Goal: Transaction & Acquisition: Purchase product/service

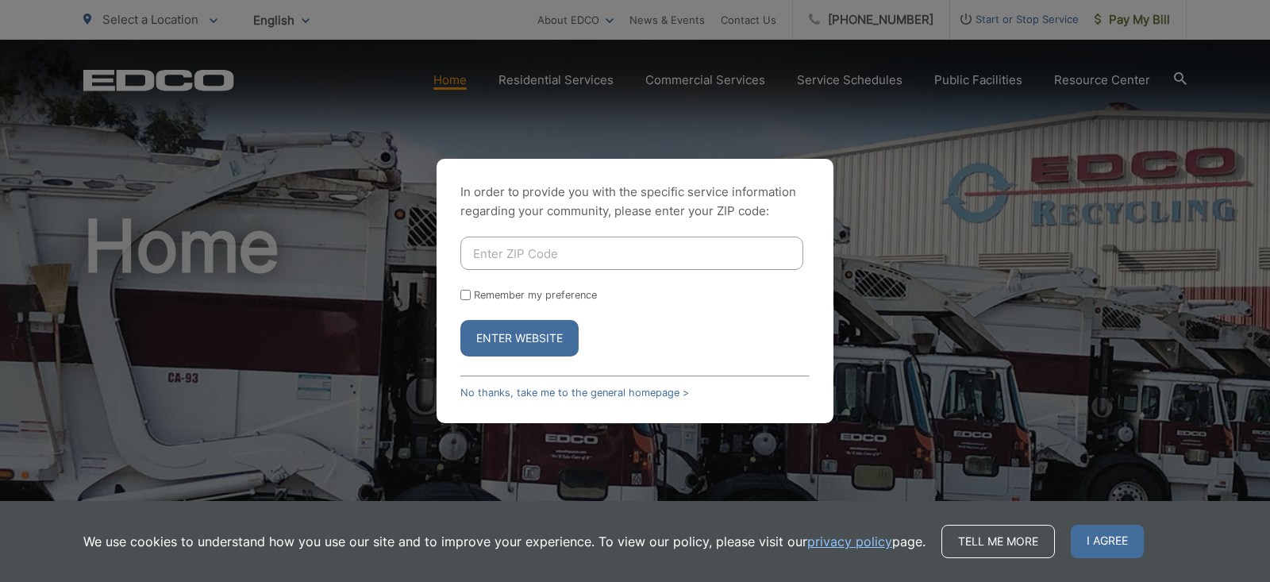
click at [527, 237] on input "Enter ZIP Code" at bounding box center [631, 253] width 343 height 33
type input "91977"
click at [464, 290] on input "Remember my preference" at bounding box center [465, 295] width 10 height 10
checkbox input "true"
click at [492, 331] on button "Enter Website" at bounding box center [519, 338] width 118 height 37
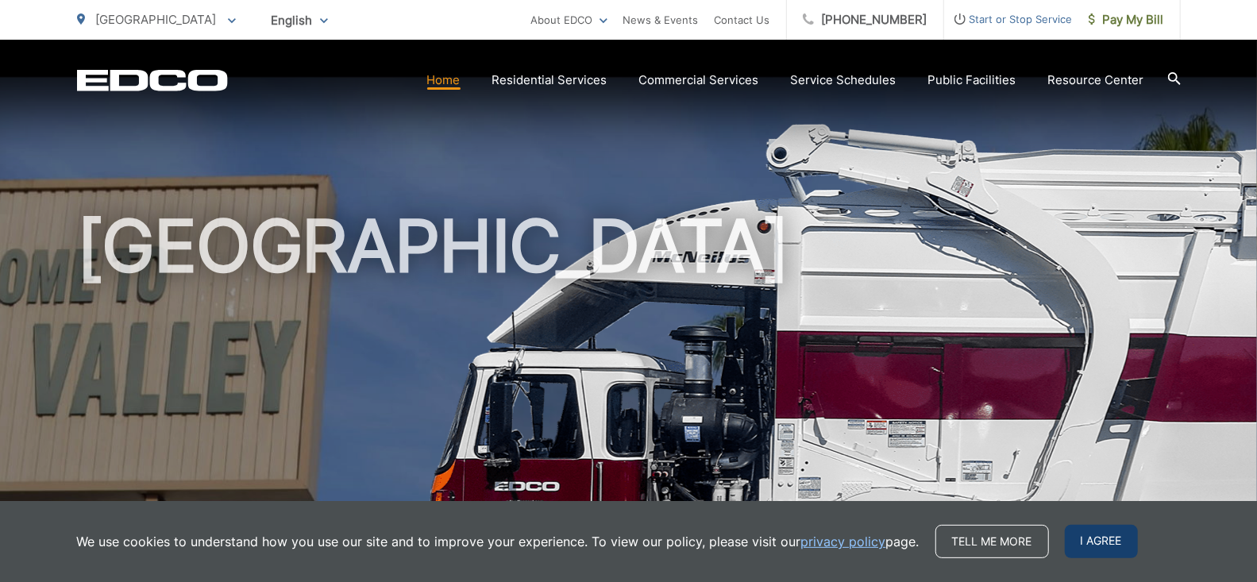
click at [1085, 539] on span "I agree" at bounding box center [1100, 541] width 73 height 33
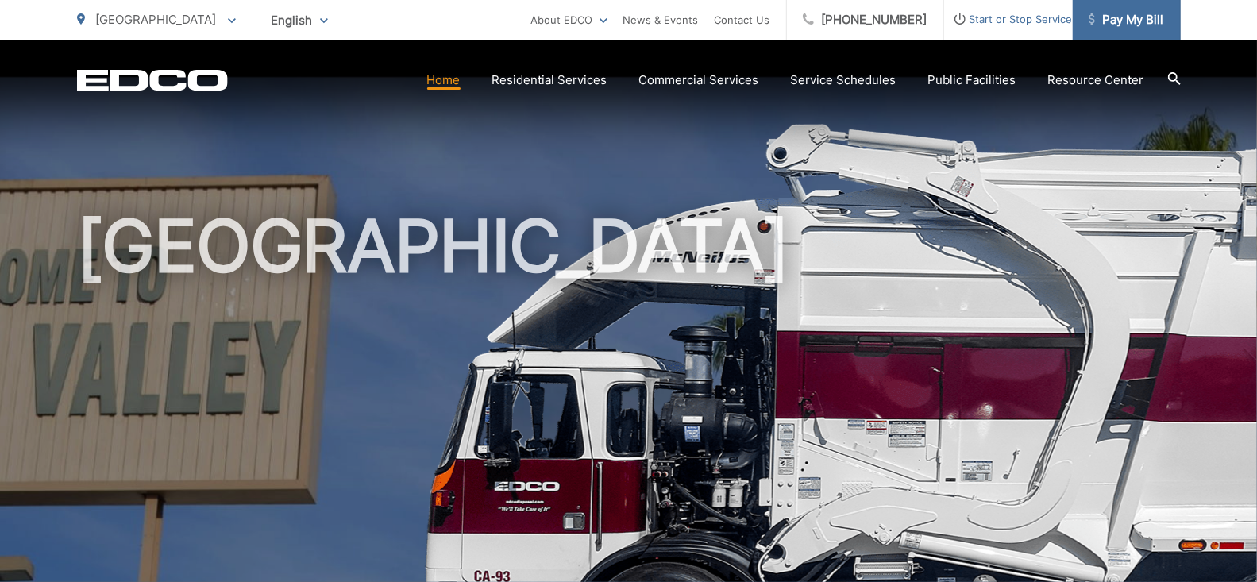
click at [1110, 19] on span "Pay My Bill" at bounding box center [1125, 19] width 75 height 19
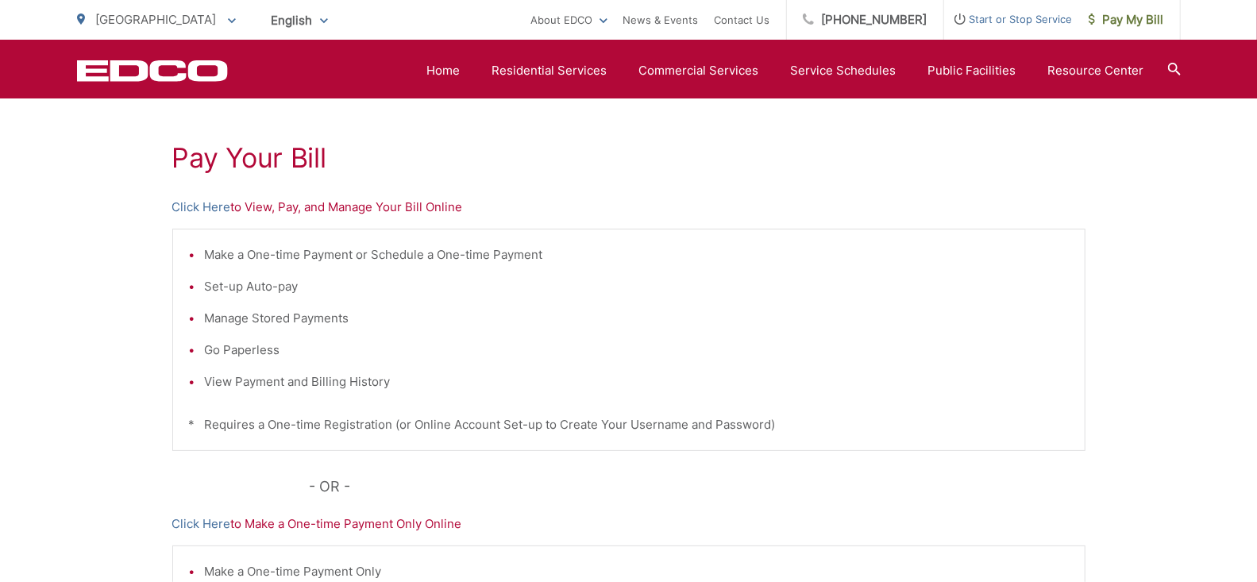
scroll to position [268, 0]
click at [208, 209] on link "Click Here" at bounding box center [201, 210] width 59 height 19
